Goal: Transaction & Acquisition: Purchase product/service

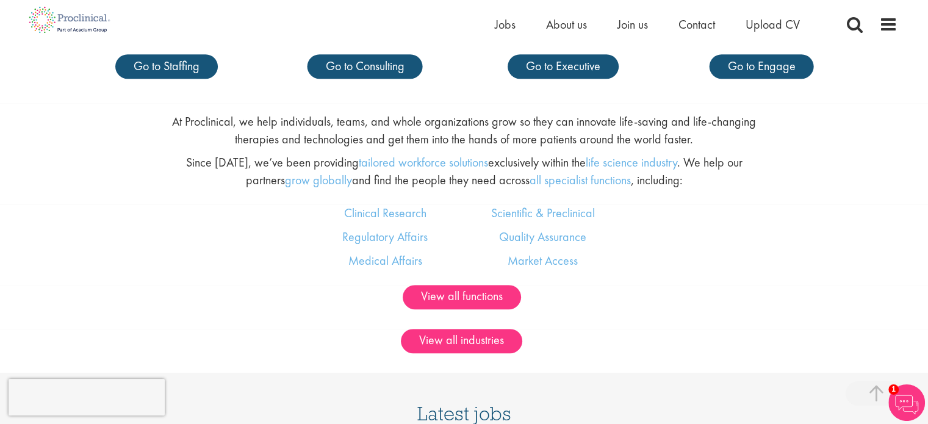
scroll to position [661, 0]
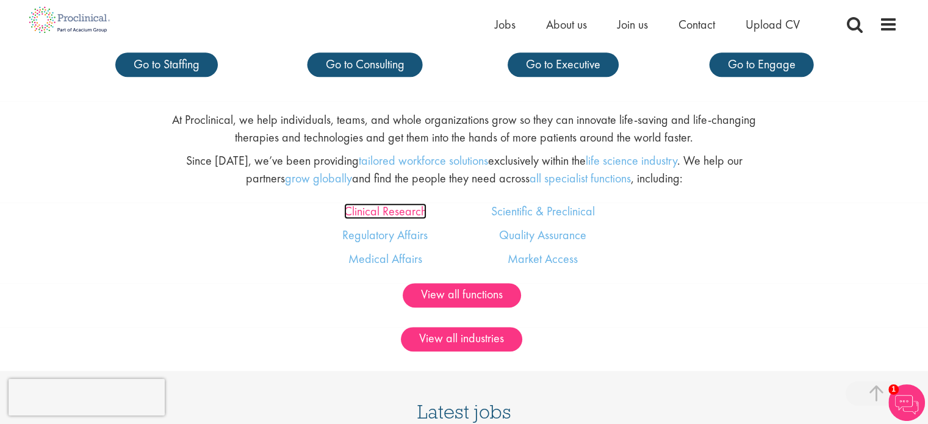
click at [393, 217] on link "Clinical Research" at bounding box center [385, 211] width 82 height 16
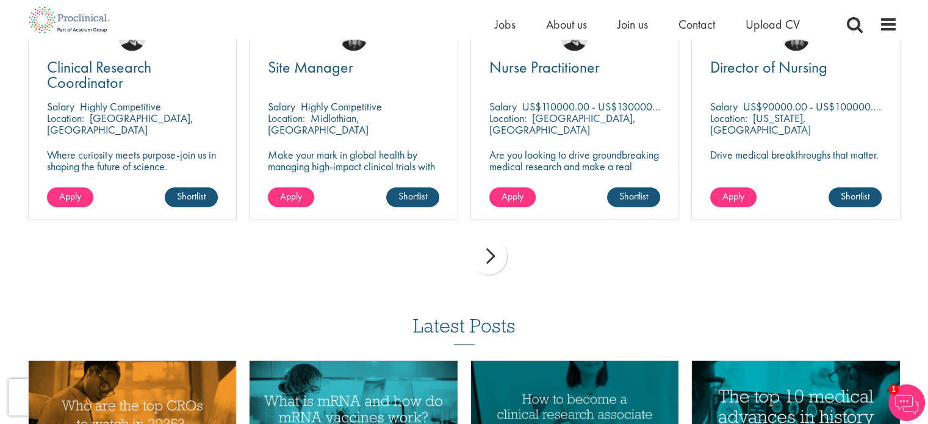
scroll to position [1510, 0]
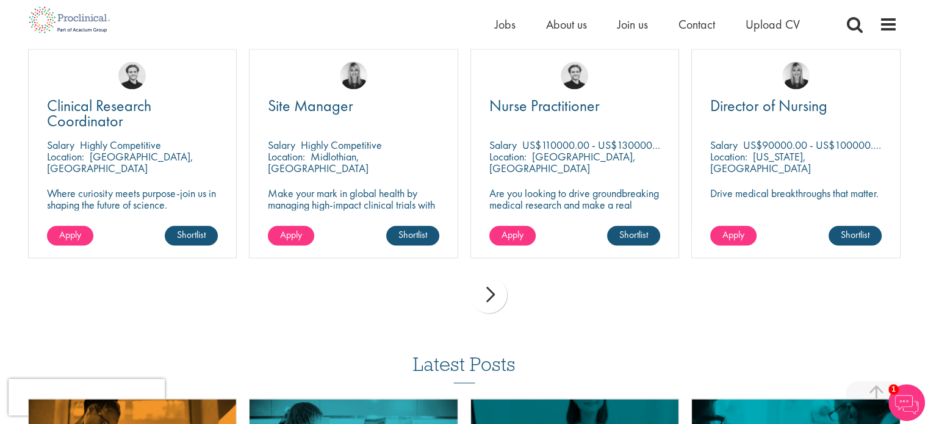
click at [493, 301] on div "next" at bounding box center [488, 294] width 37 height 37
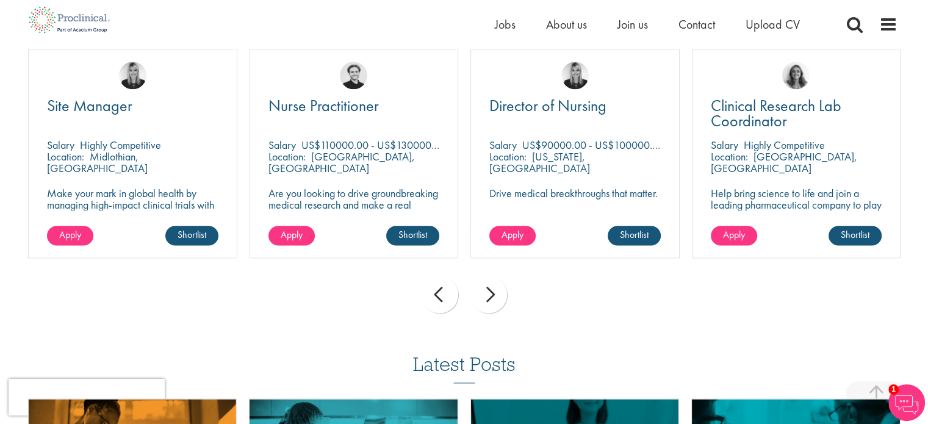
click at [493, 301] on div "next" at bounding box center [488, 294] width 37 height 37
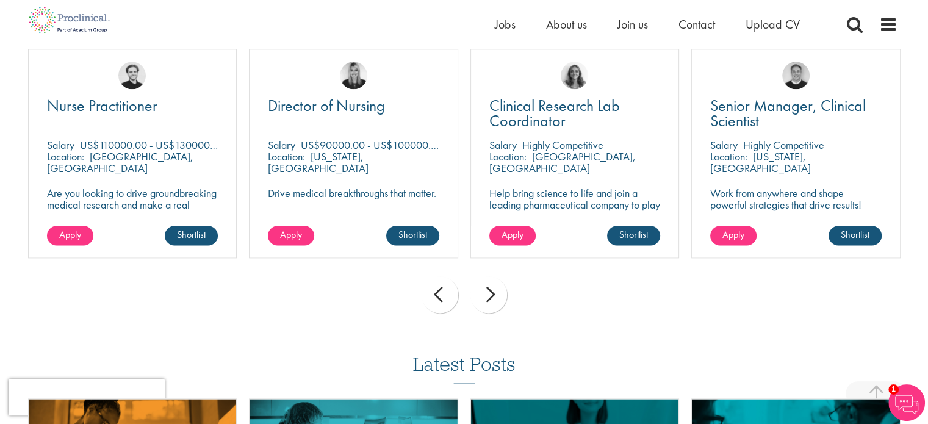
click at [493, 301] on div "next" at bounding box center [488, 294] width 37 height 37
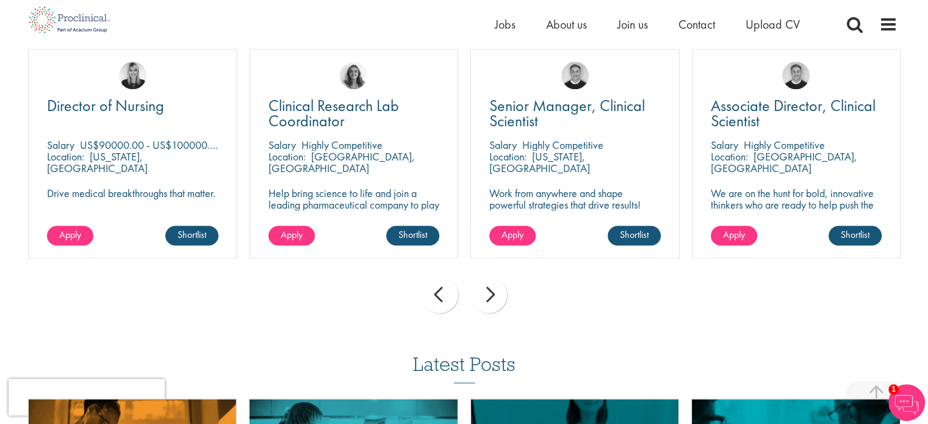
click at [493, 301] on div "next" at bounding box center [488, 294] width 37 height 37
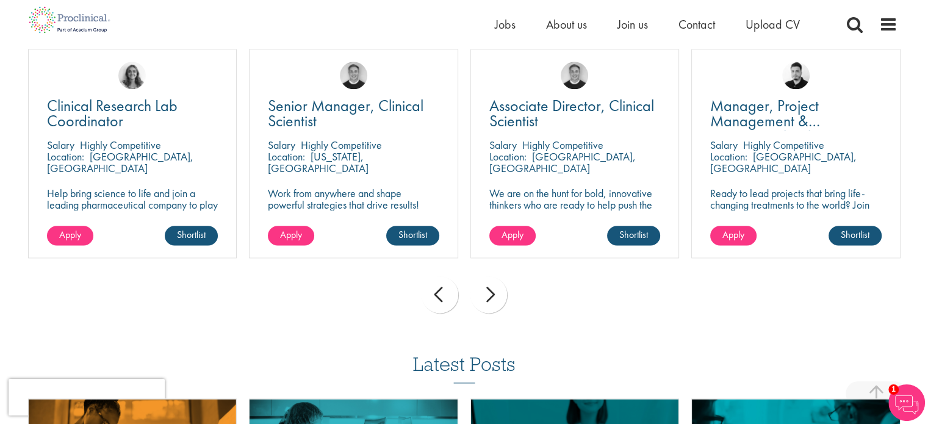
click at [493, 301] on div "next" at bounding box center [488, 294] width 37 height 37
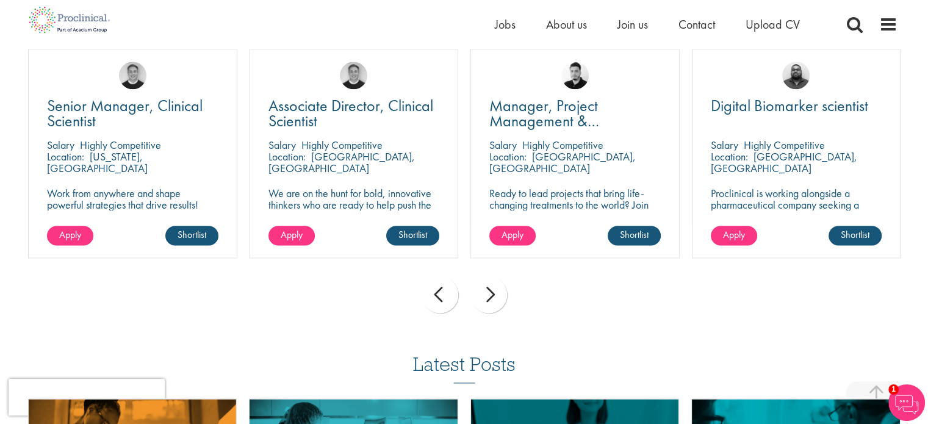
click at [493, 301] on div "next" at bounding box center [488, 294] width 37 height 37
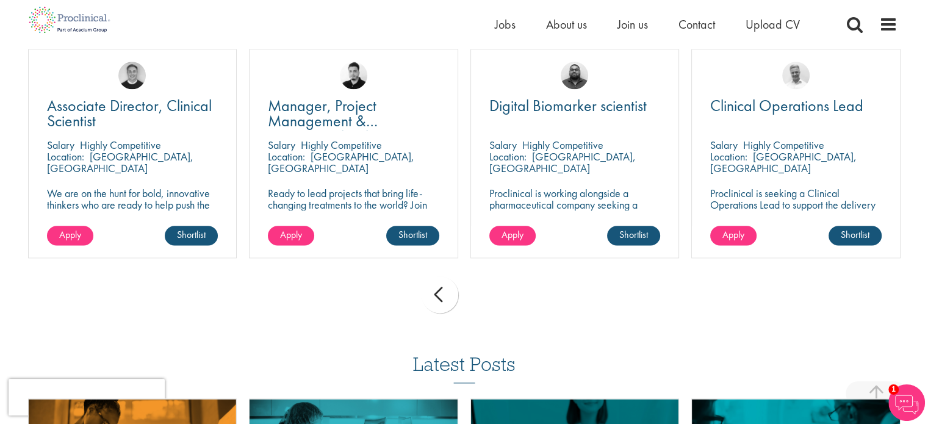
click at [493, 301] on div "prev next" at bounding box center [464, 296] width 884 height 53
click at [442, 295] on div "prev" at bounding box center [439, 294] width 37 height 37
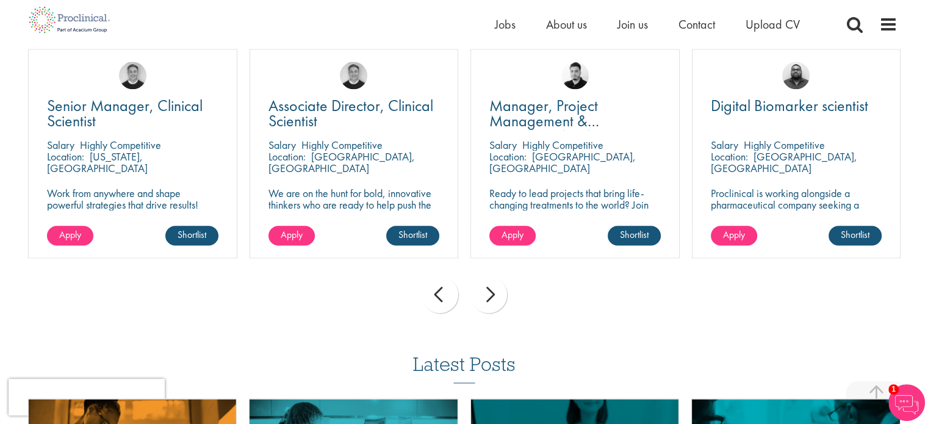
click at [442, 295] on div "prev" at bounding box center [439, 294] width 37 height 37
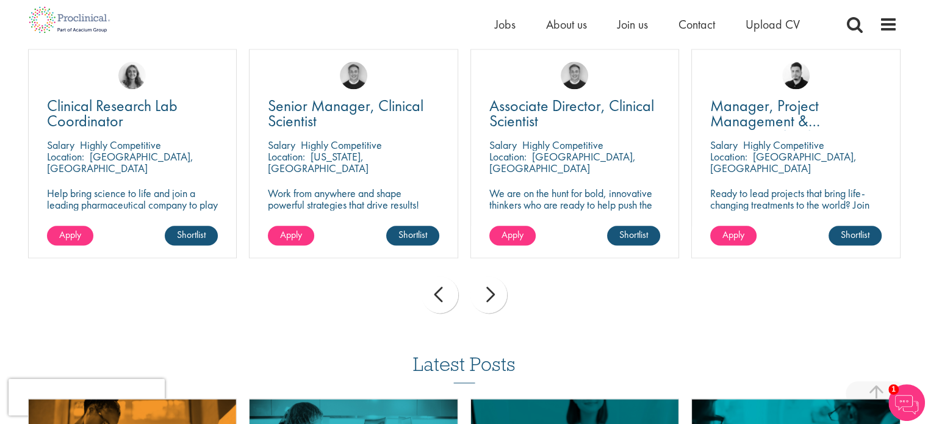
click at [442, 295] on div "prev" at bounding box center [439, 294] width 37 height 37
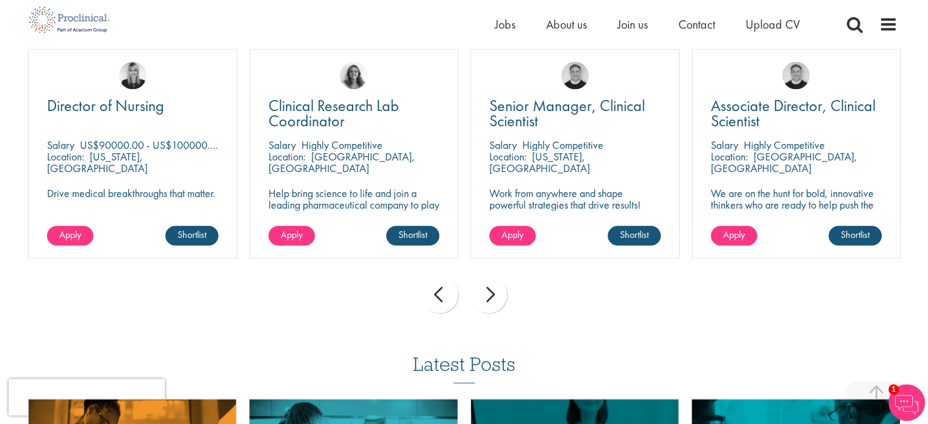
click at [442, 295] on div "prev" at bounding box center [439, 294] width 37 height 37
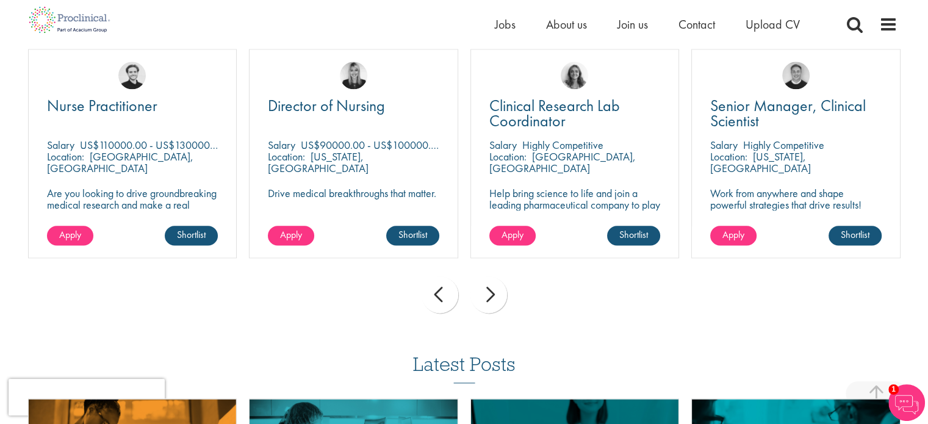
click at [442, 295] on div "prev" at bounding box center [439, 294] width 37 height 37
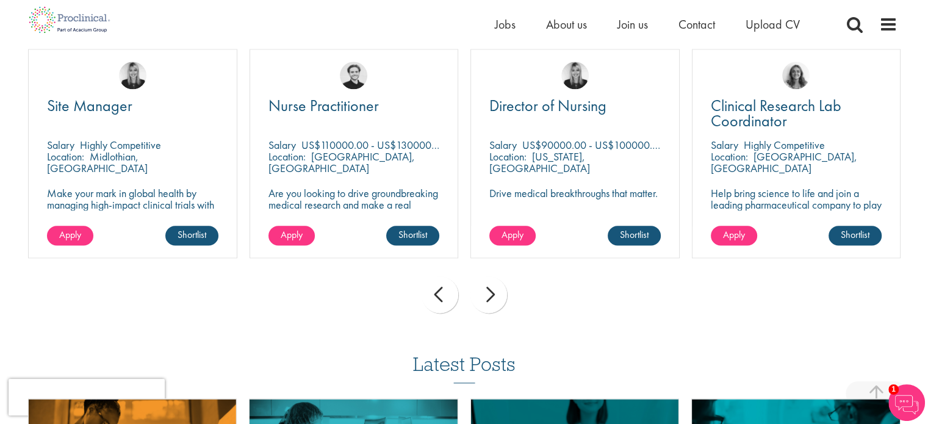
click at [442, 295] on div "prev" at bounding box center [439, 294] width 37 height 37
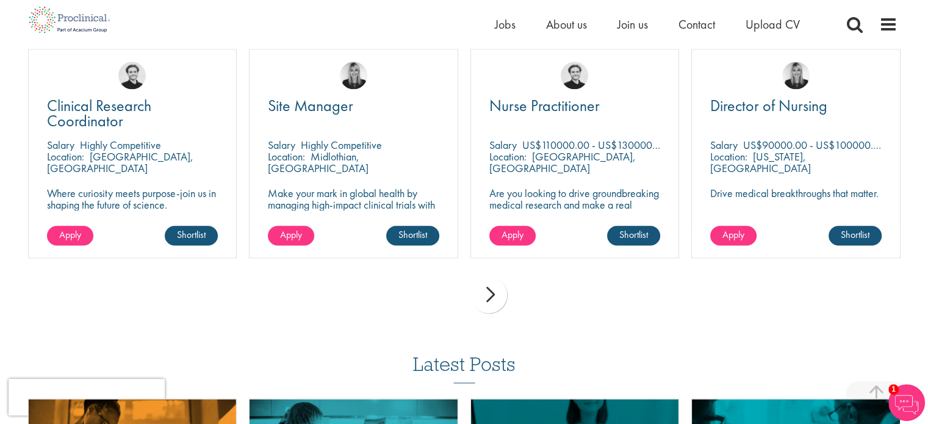
click at [442, 295] on div "prev next" at bounding box center [464, 296] width 884 height 53
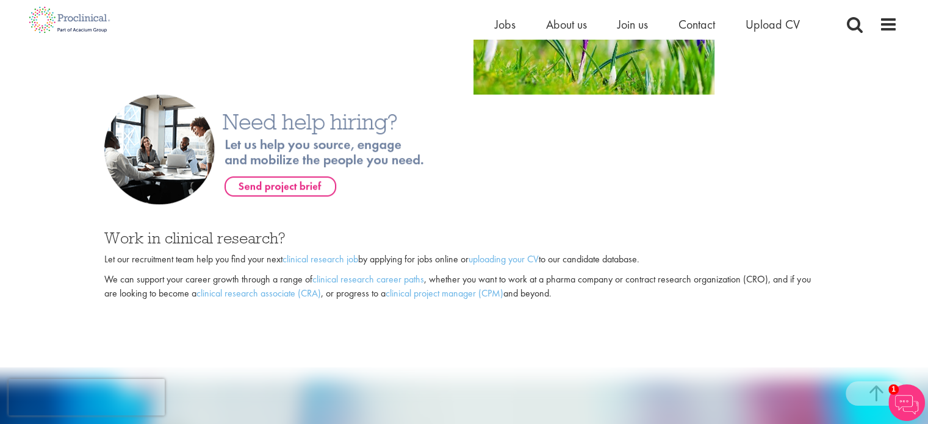
scroll to position [792, 0]
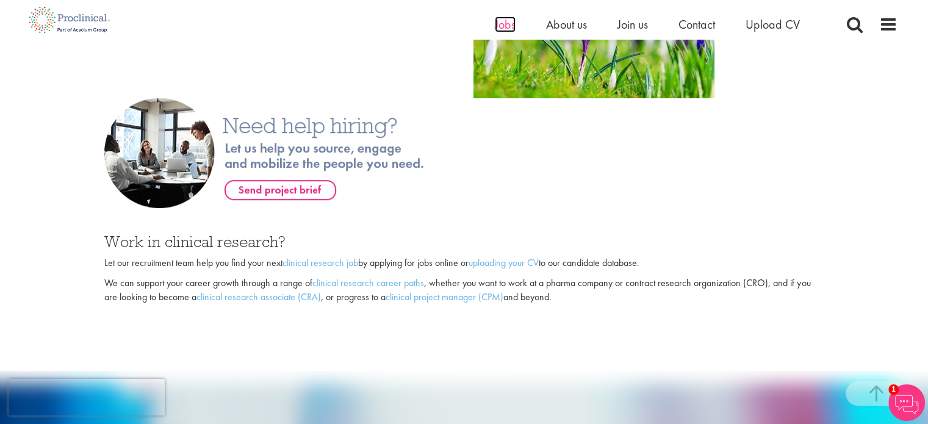
click at [503, 24] on span "Jobs" at bounding box center [505, 24] width 21 height 16
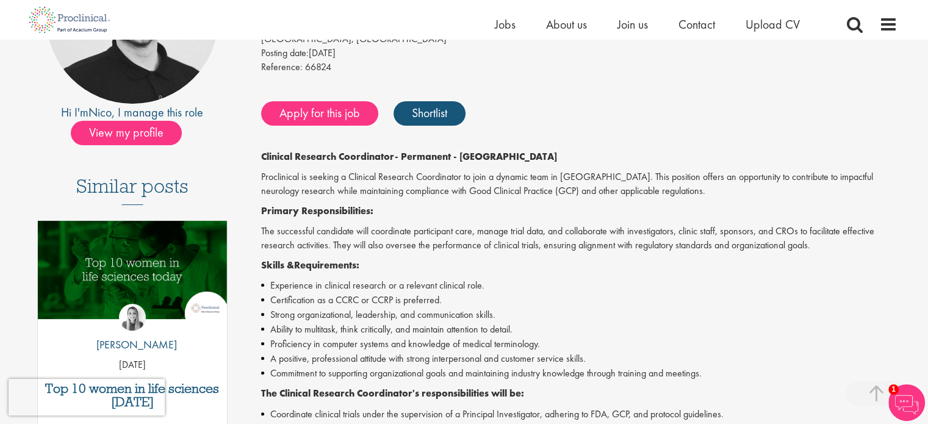
scroll to position [242, 0]
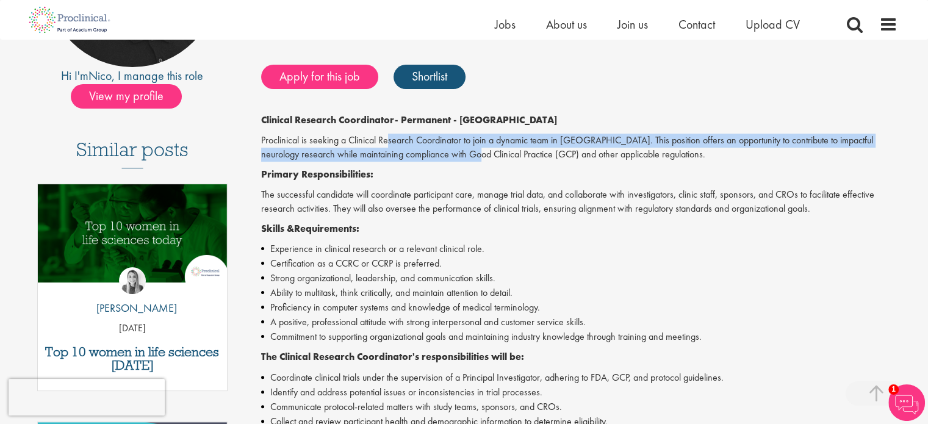
drag, startPoint x: 389, startPoint y: 142, endPoint x: 451, endPoint y: 151, distance: 63.4
click at [451, 151] on p "Proclinical is seeking a Clinical Research Coordinator to join a dynamic team i…" at bounding box center [579, 148] width 636 height 28
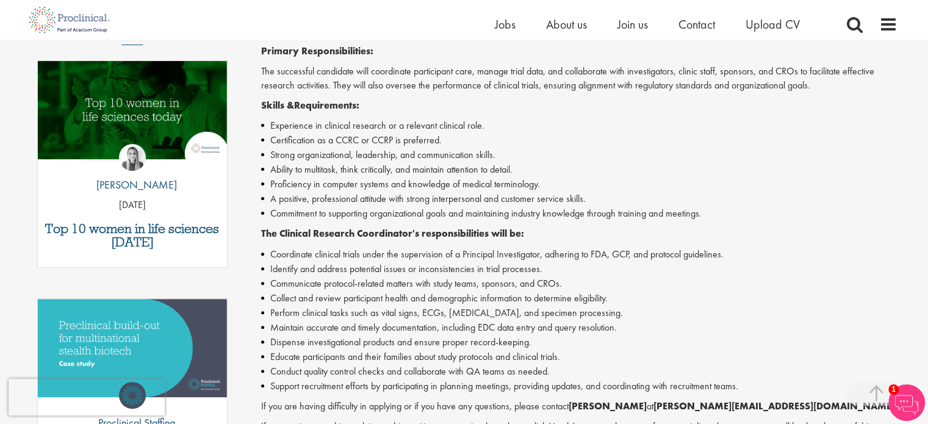
scroll to position [365, 0]
click at [505, 26] on span "Jobs" at bounding box center [505, 24] width 21 height 16
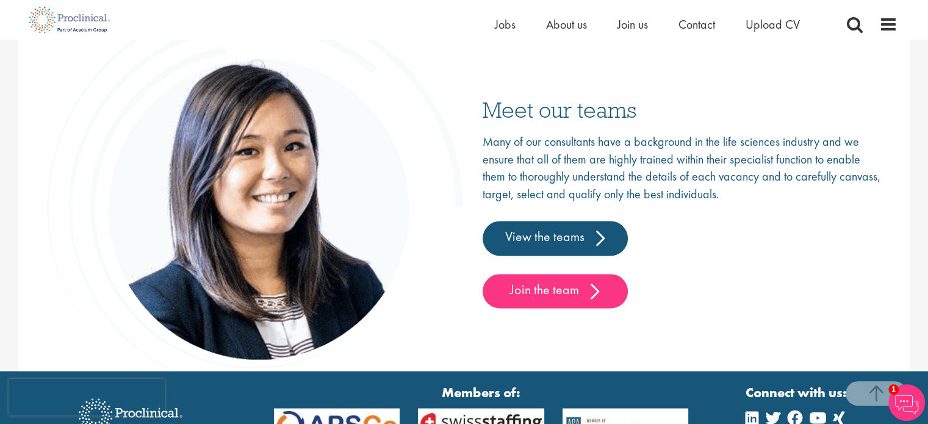
scroll to position [1795, 0]
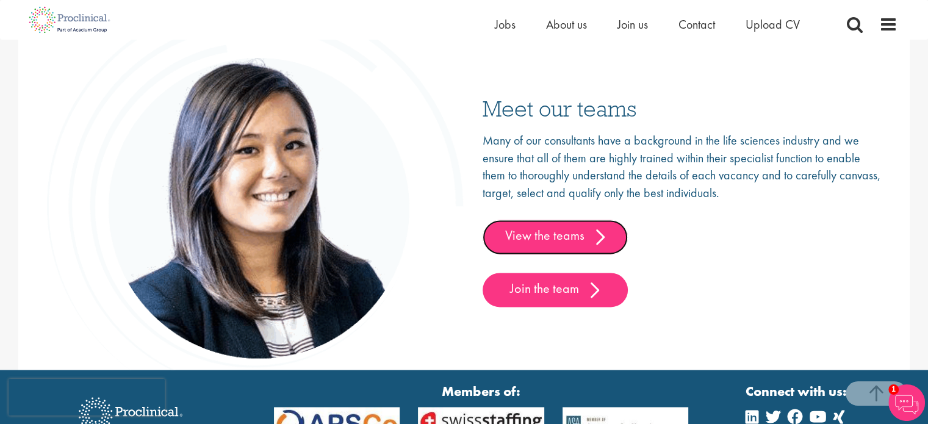
click at [575, 243] on link "View the teams" at bounding box center [554, 237] width 145 height 34
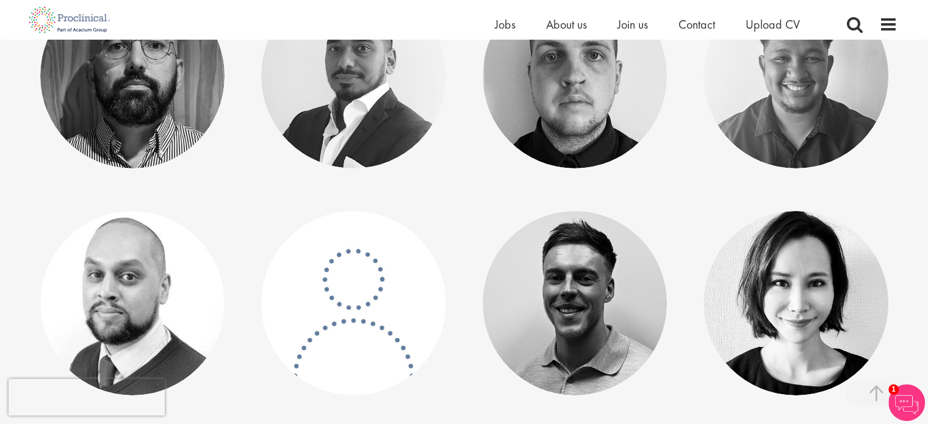
scroll to position [4301, 0]
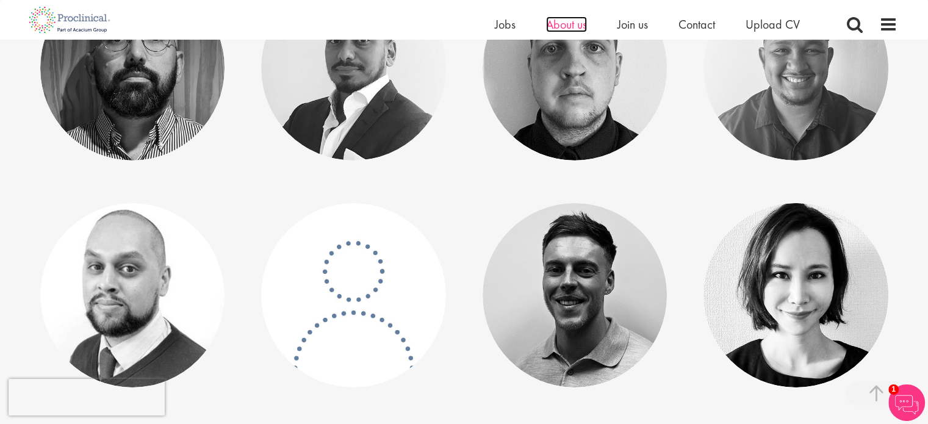
click at [566, 29] on span "About us" at bounding box center [566, 24] width 41 height 16
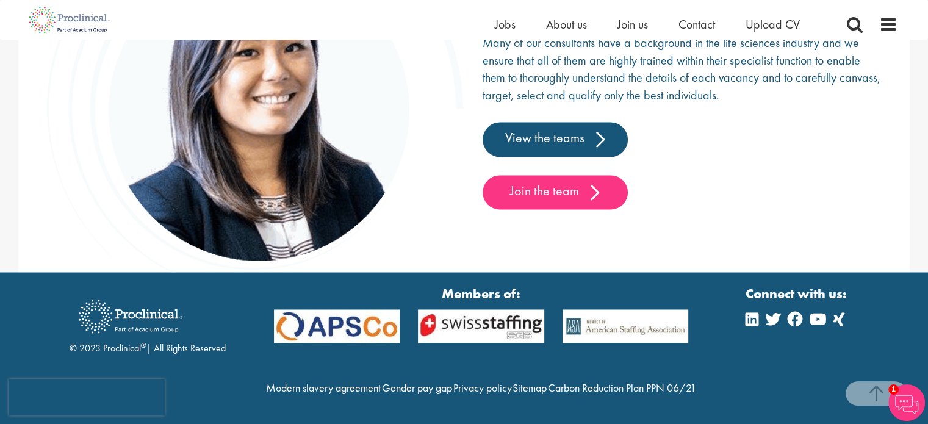
scroll to position [1918, 0]
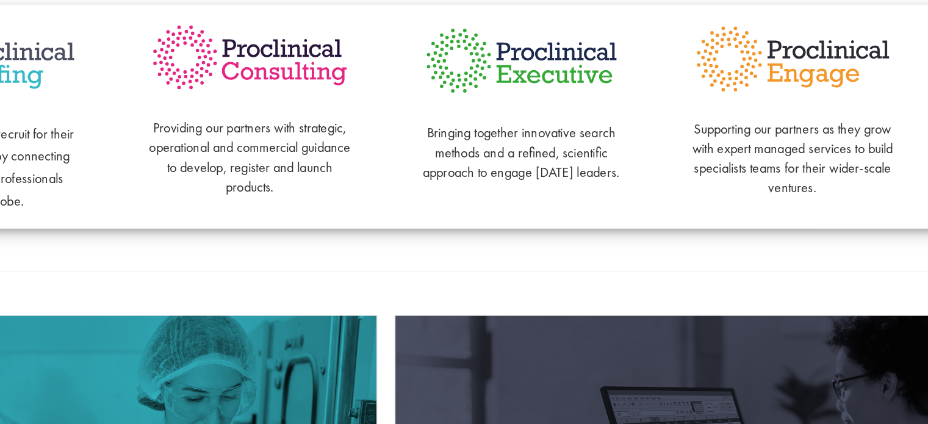
scroll to position [307, 0]
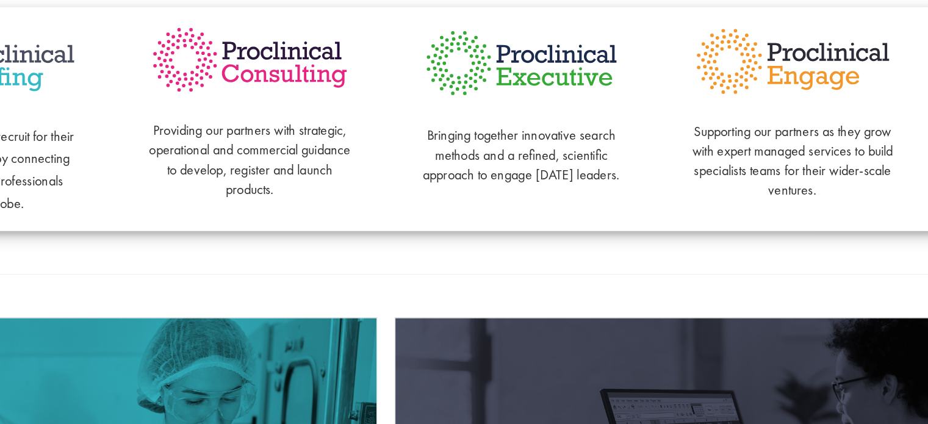
drag, startPoint x: 446, startPoint y: 204, endPoint x: 416, endPoint y: 273, distance: 74.8
click at [416, 273] on div "Our suite of services Helping our partners recruit for their specialist vacanci…" at bounding box center [464, 144] width 884 height 269
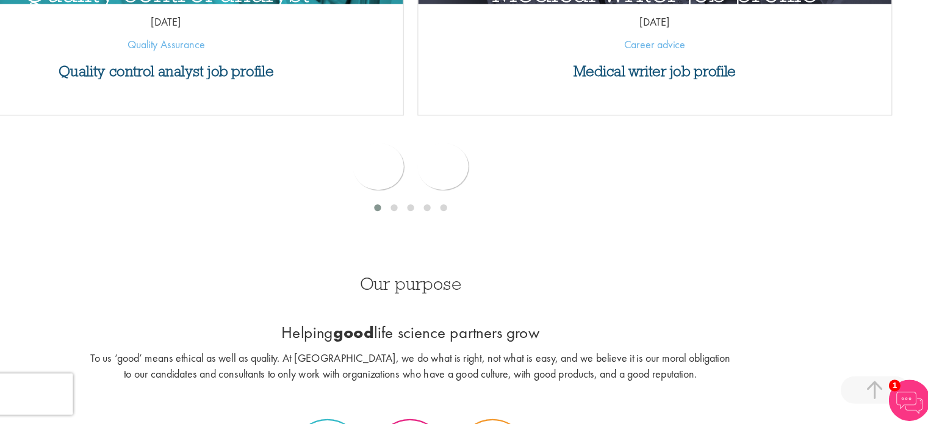
scroll to position [676, 0]
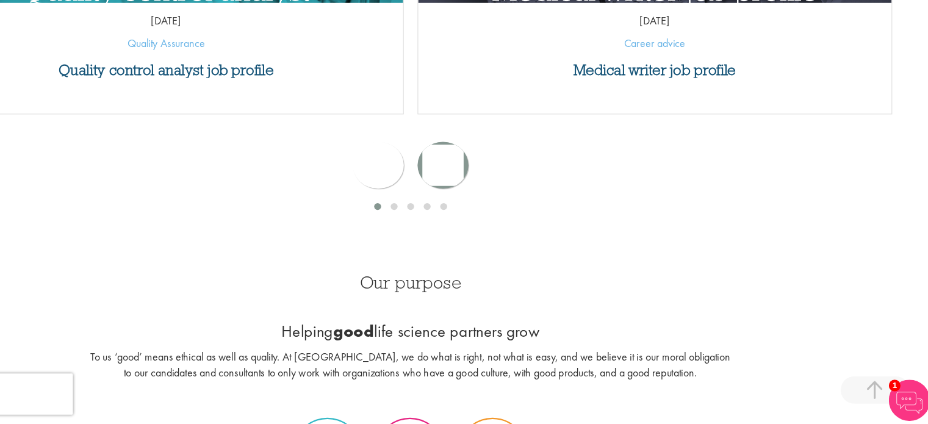
click at [489, 198] on div "next" at bounding box center [492, 193] width 45 height 41
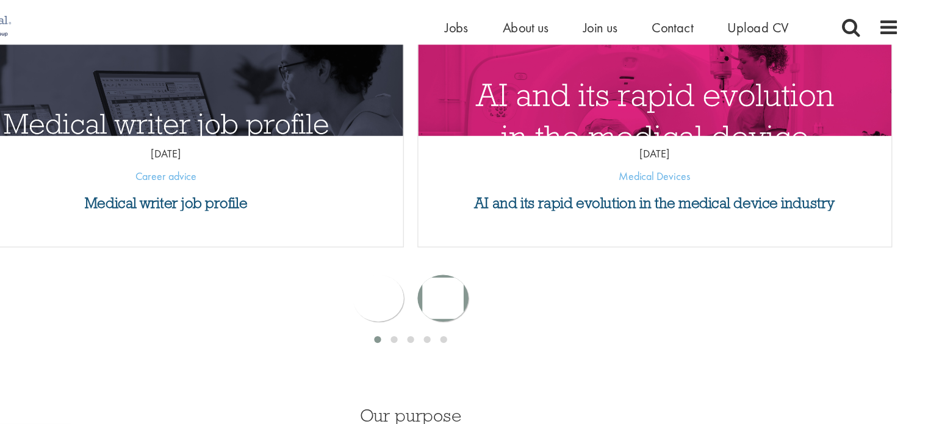
scroll to position [567, 0]
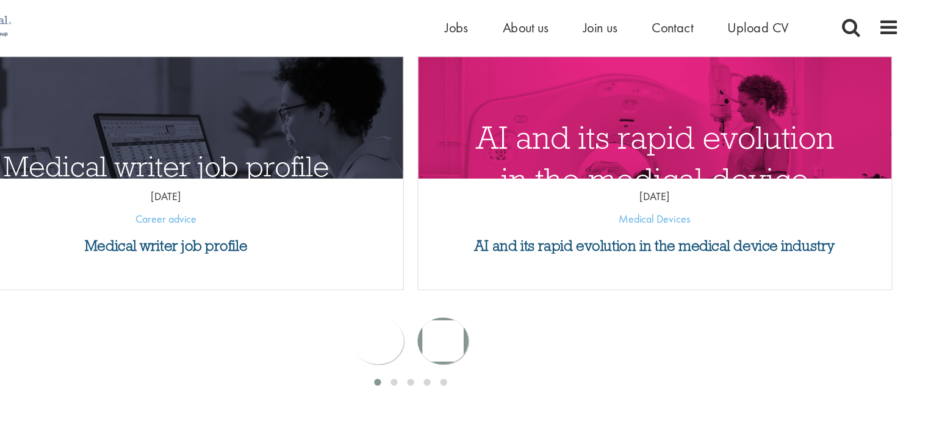
click at [499, 303] on div "next" at bounding box center [492, 302] width 45 height 41
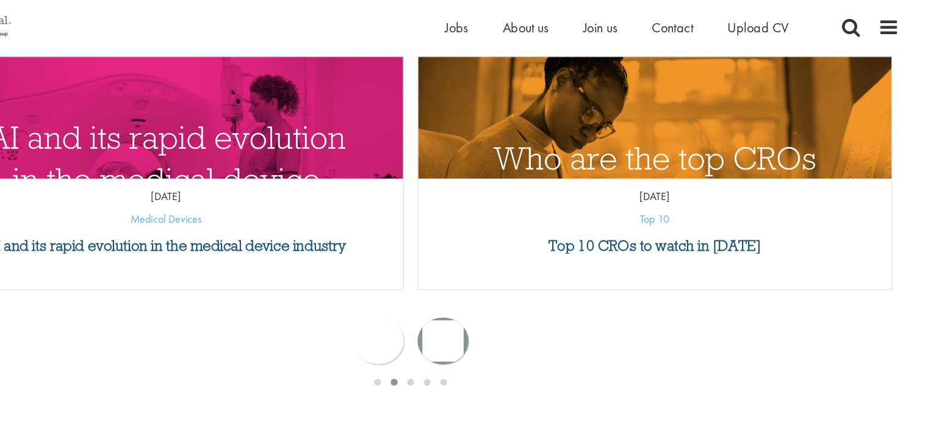
click at [495, 307] on div "next" at bounding box center [492, 302] width 45 height 41
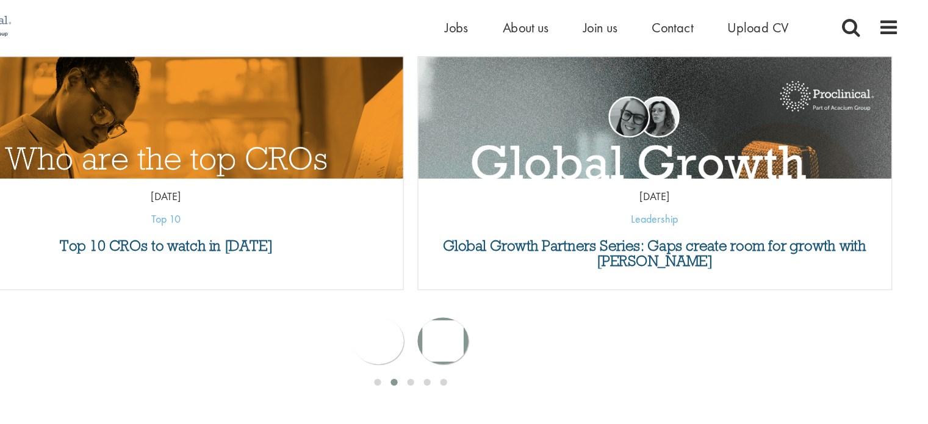
click at [495, 307] on div "next" at bounding box center [492, 302] width 45 height 41
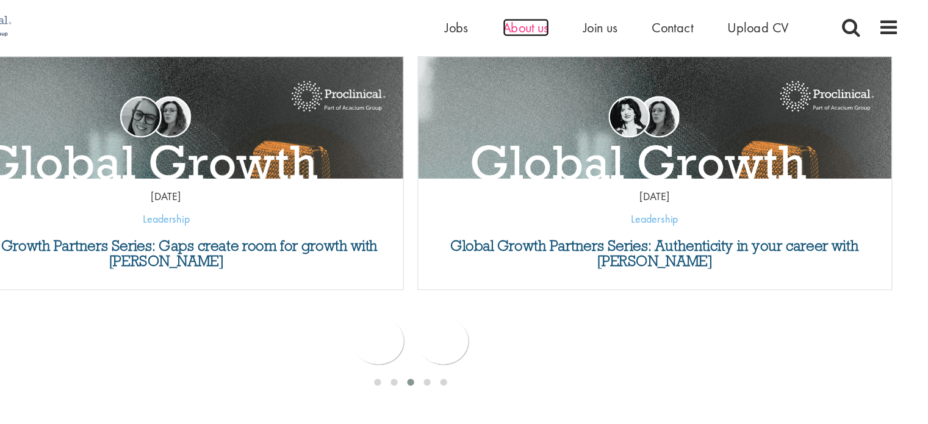
click at [573, 29] on span "About us" at bounding box center [566, 24] width 41 height 16
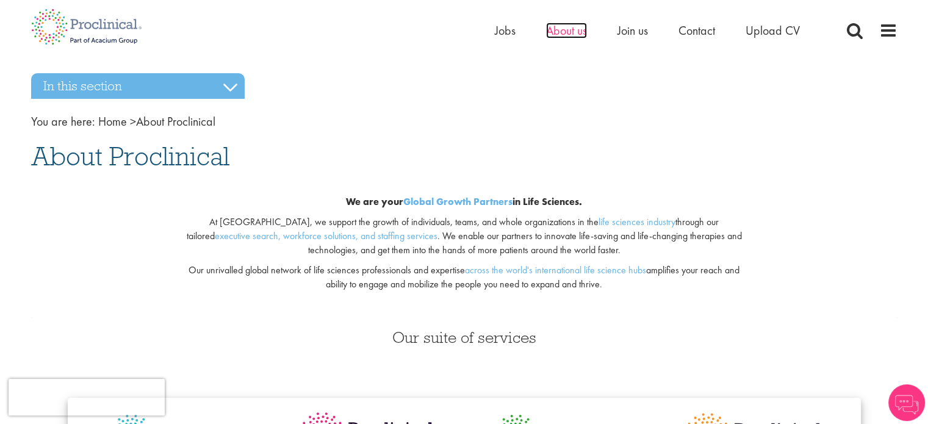
click at [570, 34] on span "About us" at bounding box center [566, 31] width 41 height 16
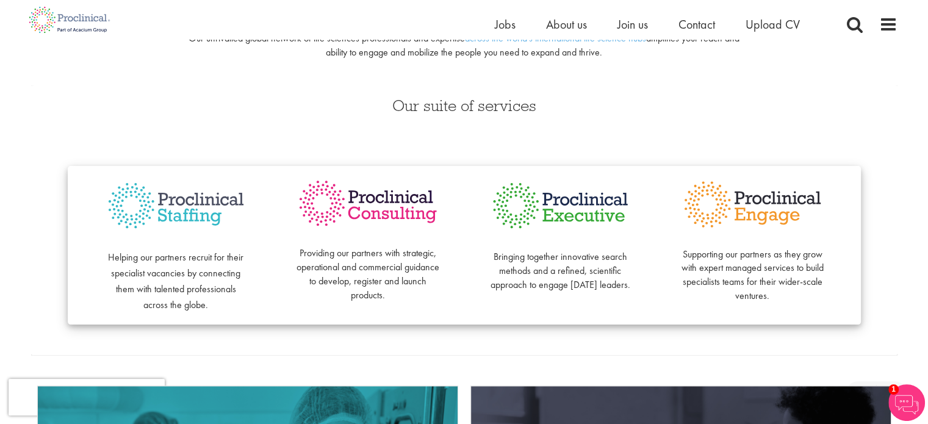
scroll to position [234, 0]
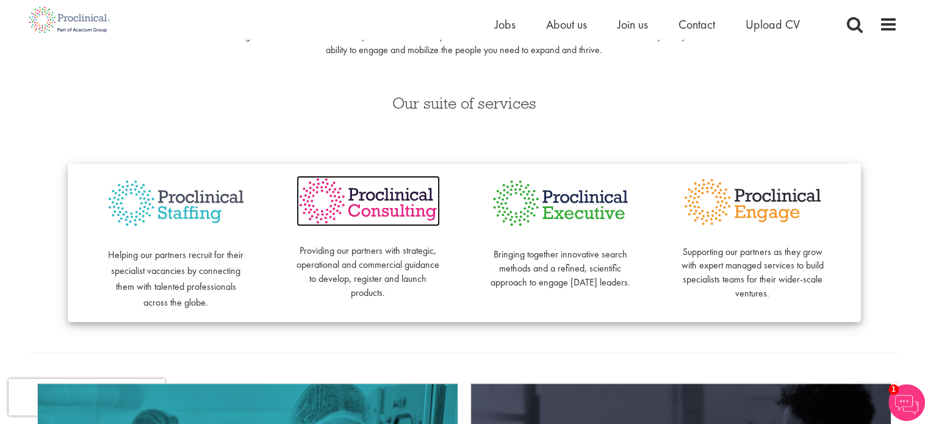
click at [414, 212] on img at bounding box center [367, 201] width 143 height 51
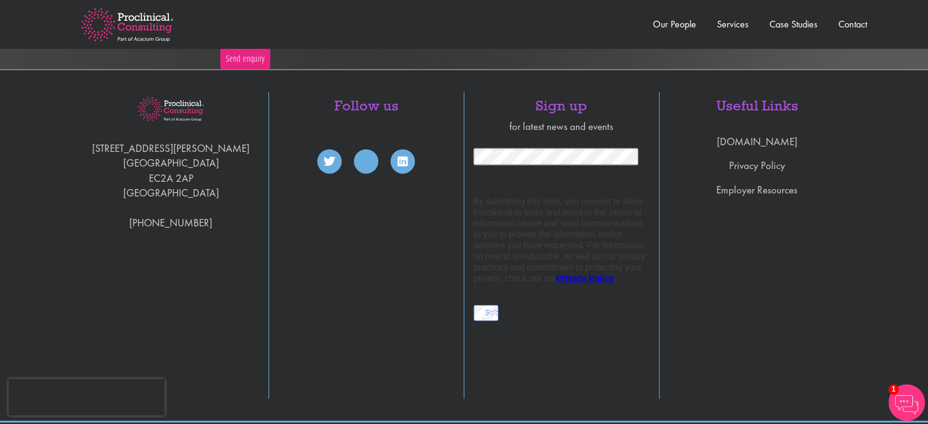
scroll to position [2867, 0]
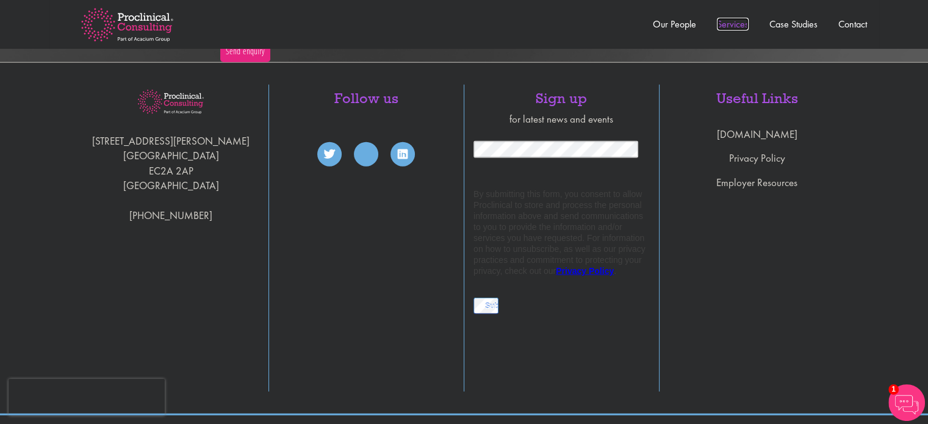
click at [747, 23] on link "Services" at bounding box center [733, 24] width 32 height 13
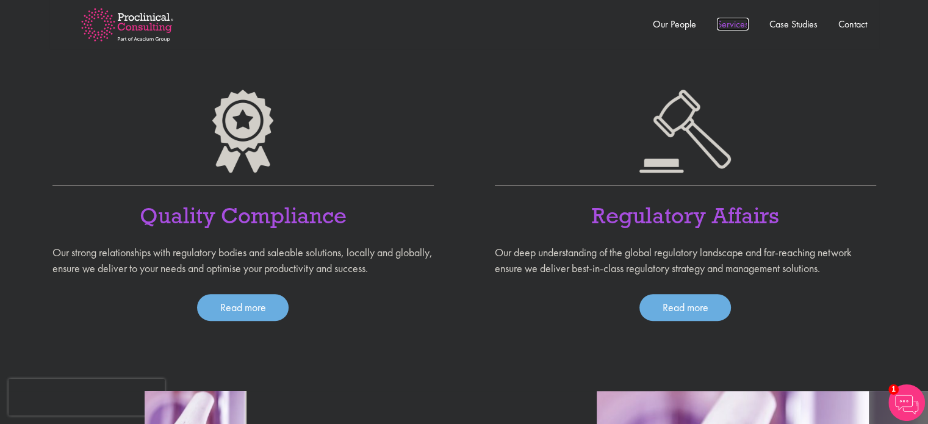
scroll to position [766, 0]
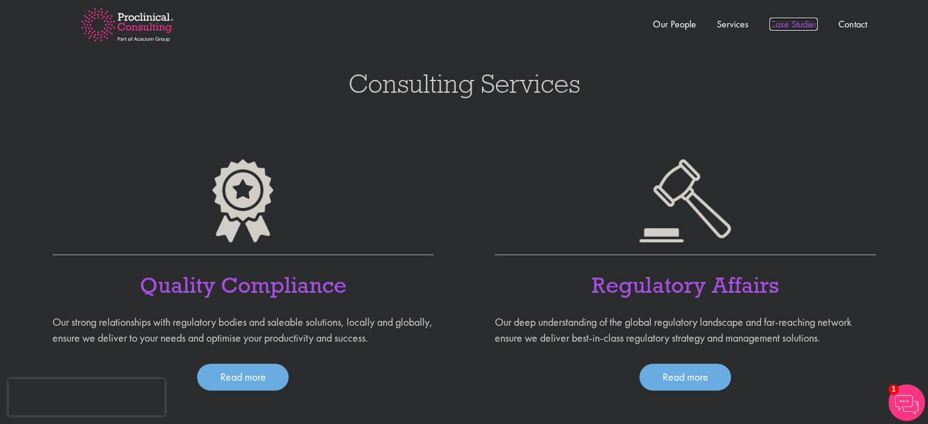
click at [805, 26] on link "Case Studies" at bounding box center [793, 24] width 48 height 13
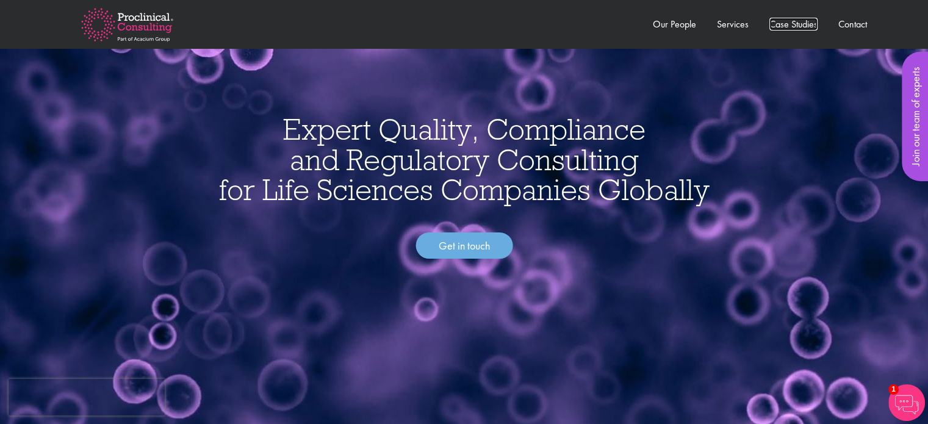
scroll to position [0, 0]
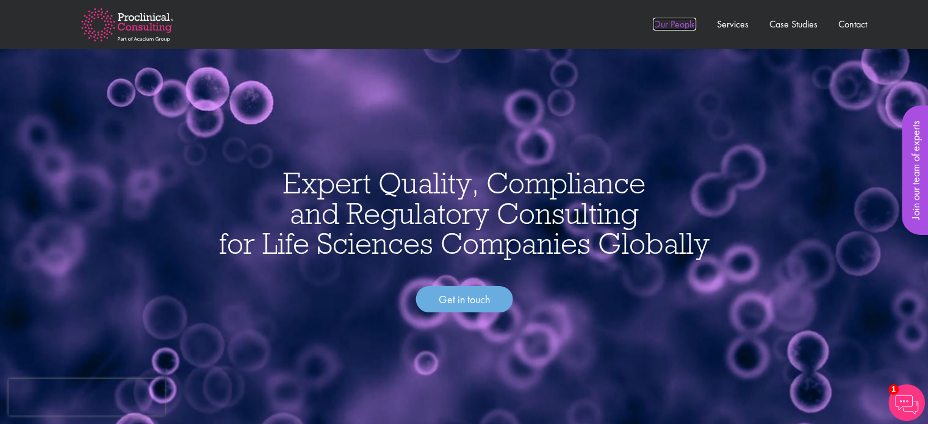
click at [681, 29] on link "Our People" at bounding box center [674, 24] width 43 height 13
click at [675, 28] on link "Our People" at bounding box center [674, 24] width 43 height 13
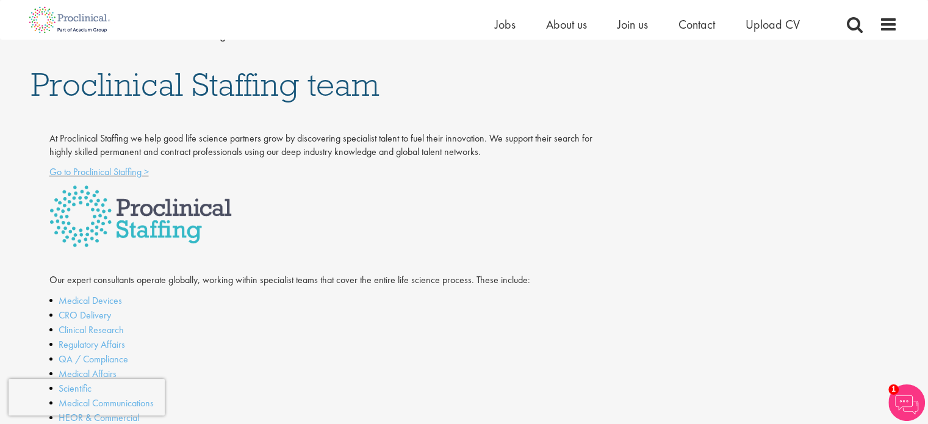
scroll to position [139, 0]
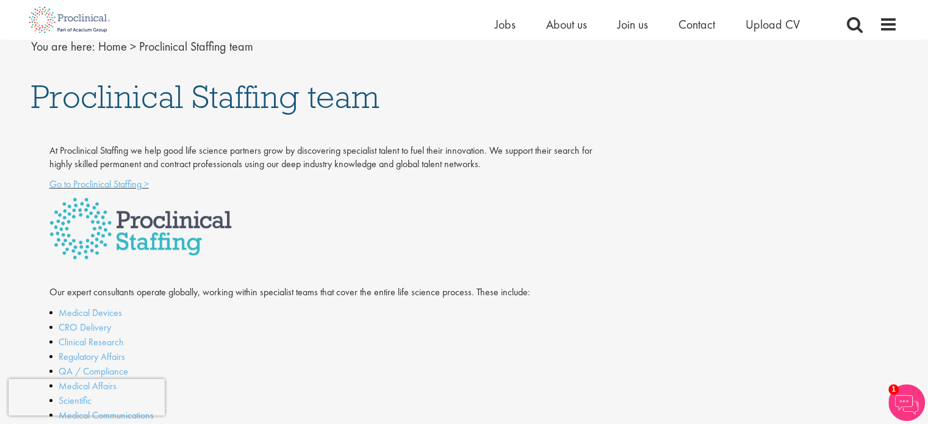
click at [896, 35] on div "Home Jobs About us Join us Contact Upload CV" at bounding box center [696, 27] width 403 height 24
click at [888, 27] on span at bounding box center [888, 24] width 18 height 18
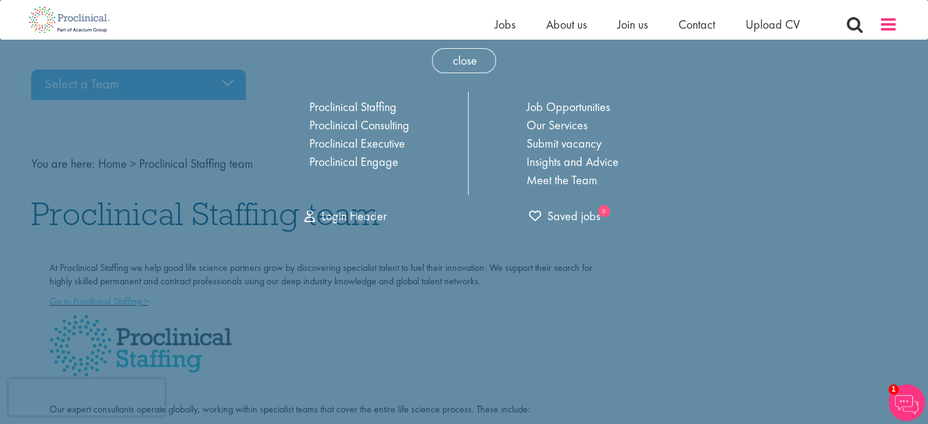
scroll to position [0, 0]
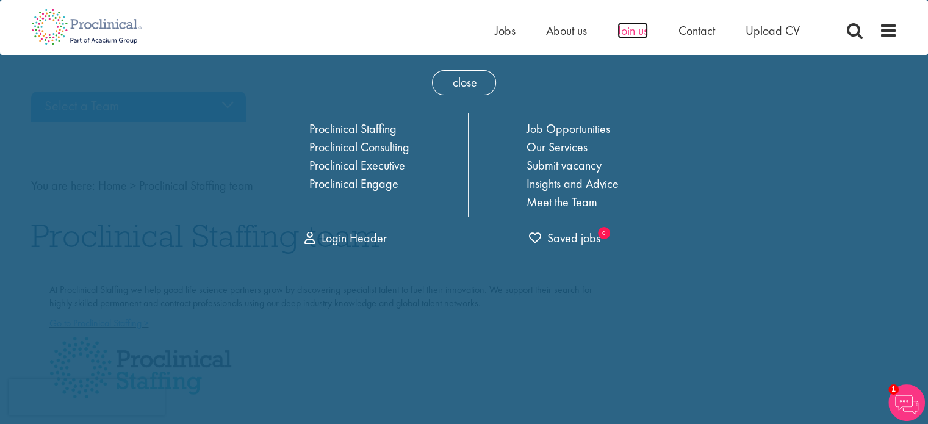
click at [631, 33] on span "Join us" at bounding box center [632, 31] width 30 height 16
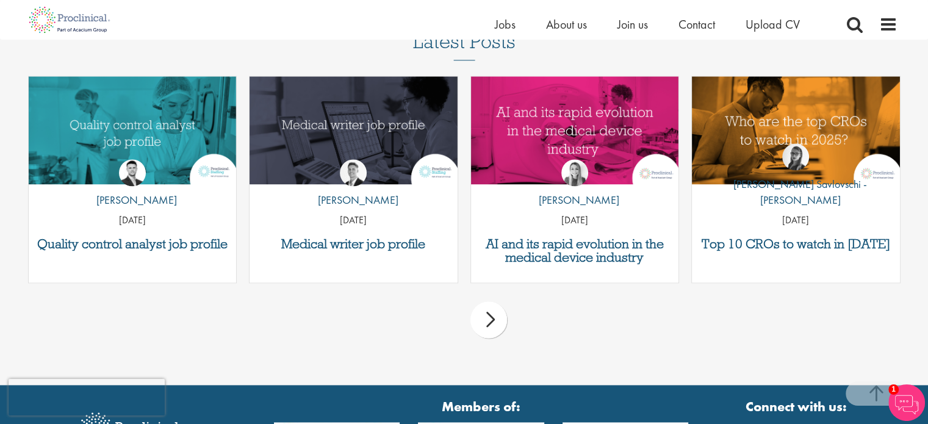
scroll to position [1576, 0]
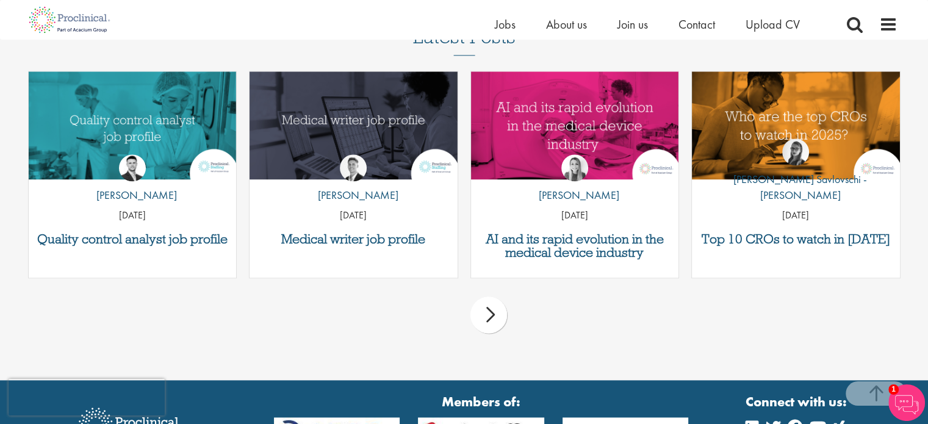
click at [497, 314] on div "next" at bounding box center [488, 314] width 37 height 37
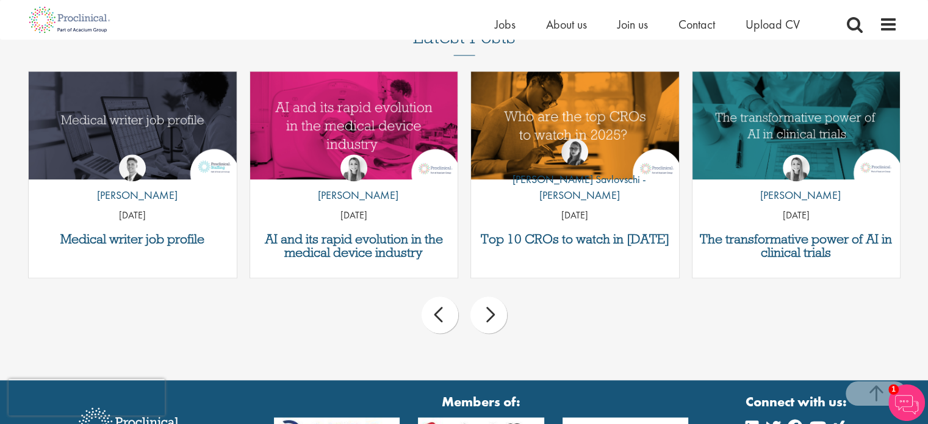
click at [497, 314] on div "next" at bounding box center [488, 314] width 37 height 37
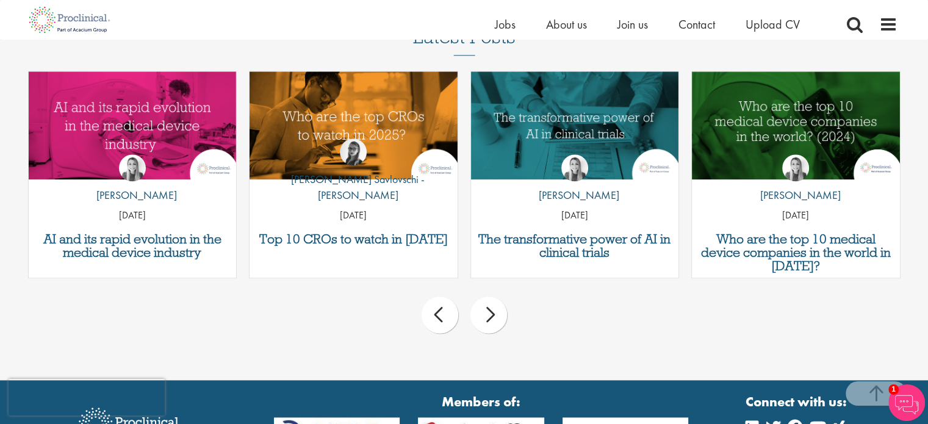
click at [497, 314] on div "next" at bounding box center [488, 314] width 37 height 37
